Goal: Task Accomplishment & Management: Manage account settings

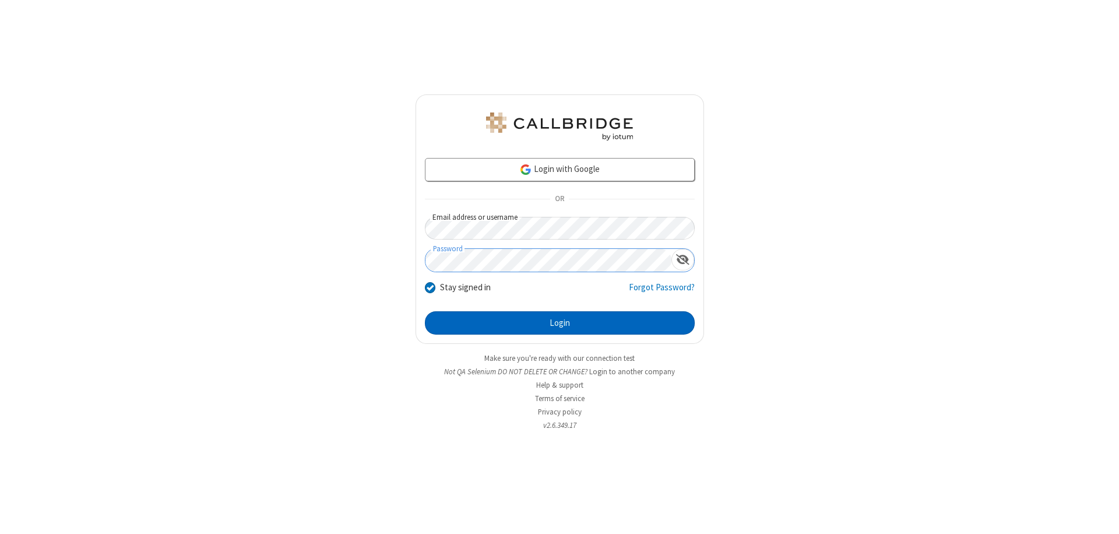
click at [560, 323] on button "Login" at bounding box center [560, 322] width 270 height 23
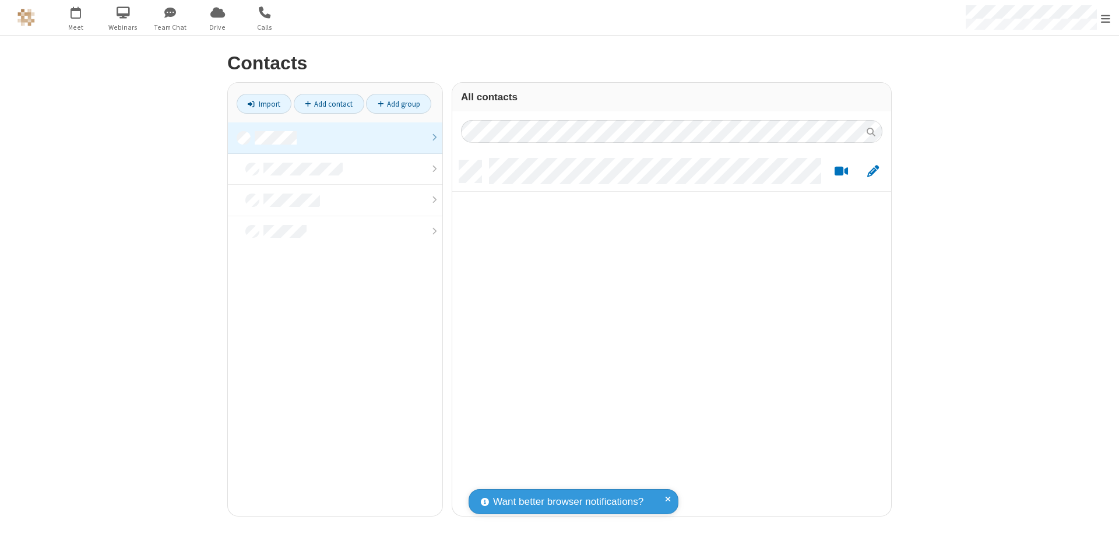
click at [335, 138] on link at bounding box center [335, 137] width 215 height 31
click at [329, 104] on link "Add contact" at bounding box center [329, 104] width 71 height 20
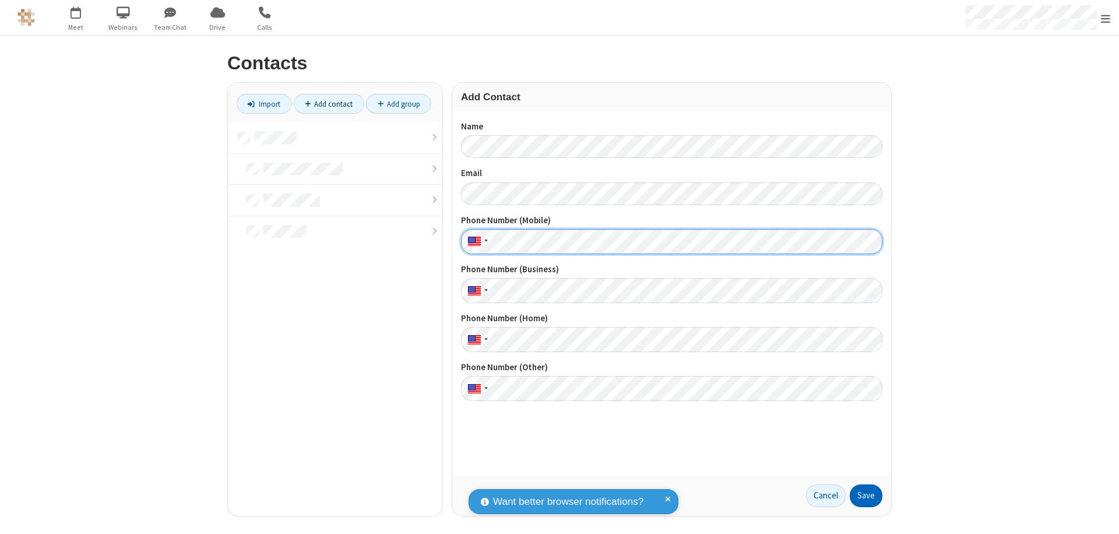
click at [866, 496] on button "Save" at bounding box center [866, 495] width 33 height 23
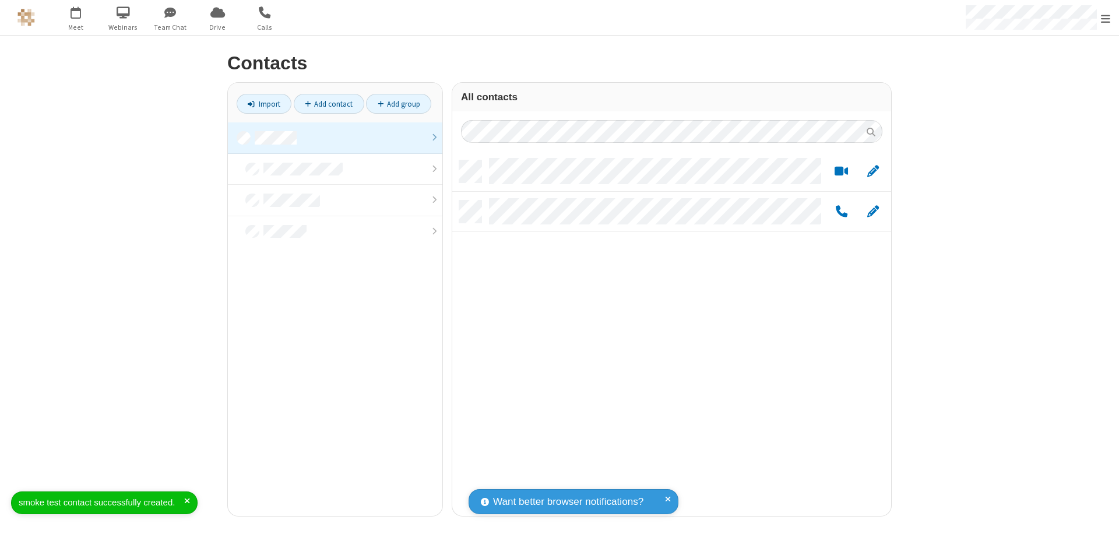
scroll to position [356, 430]
click at [329, 104] on link "Add contact" at bounding box center [329, 104] width 71 height 20
